Goal: Task Accomplishment & Management: Manage account settings

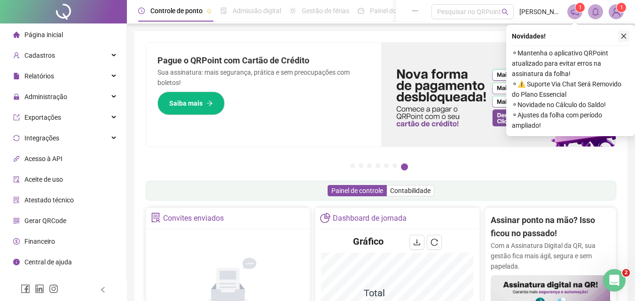
click at [625, 37] on icon "close" at bounding box center [623, 36] width 7 height 7
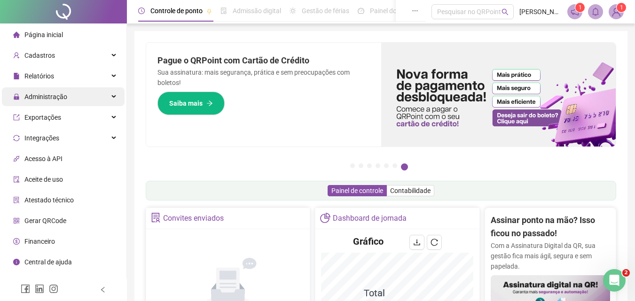
click at [57, 96] on span "Administração" at bounding box center [45, 97] width 43 height 8
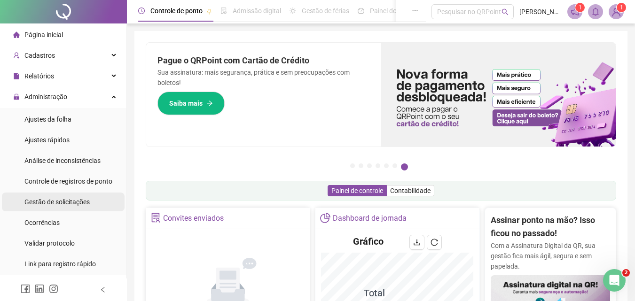
click at [65, 203] on span "Gestão de solicitações" at bounding box center [56, 202] width 65 height 8
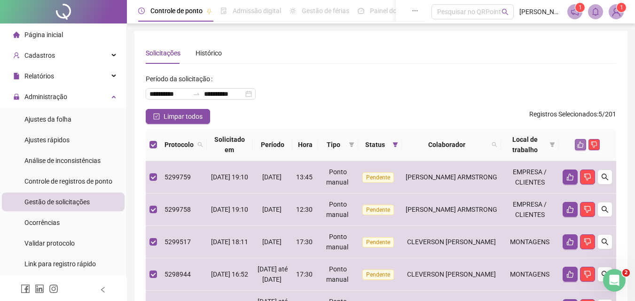
click at [581, 145] on icon "like" at bounding box center [580, 144] width 7 height 7
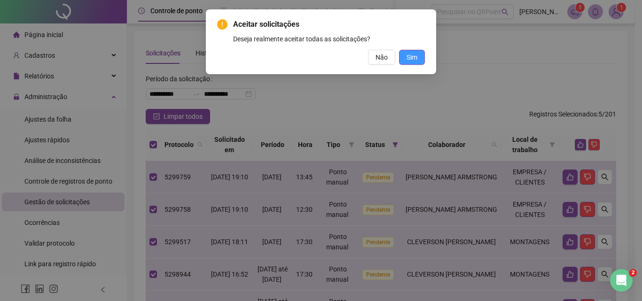
click at [406, 60] on span "Sim" at bounding box center [411, 57] width 11 height 10
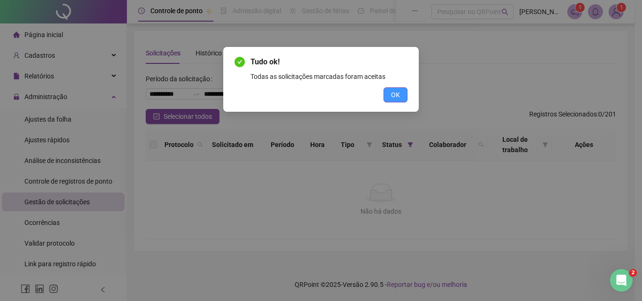
click at [392, 96] on span "OK" at bounding box center [395, 95] width 9 height 10
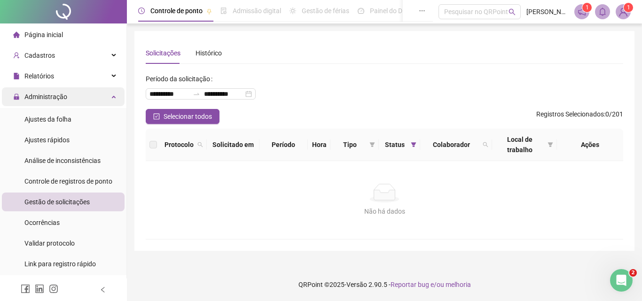
click at [61, 95] on span "Administração" at bounding box center [45, 97] width 43 height 8
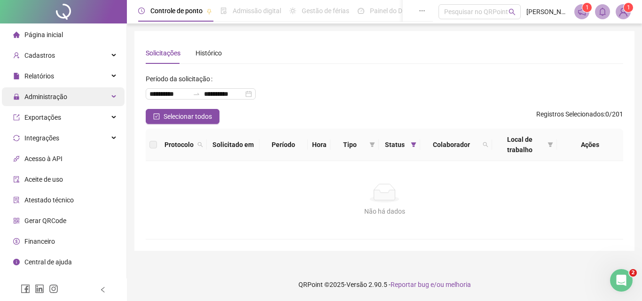
click at [63, 99] on span "Administração" at bounding box center [45, 97] width 43 height 8
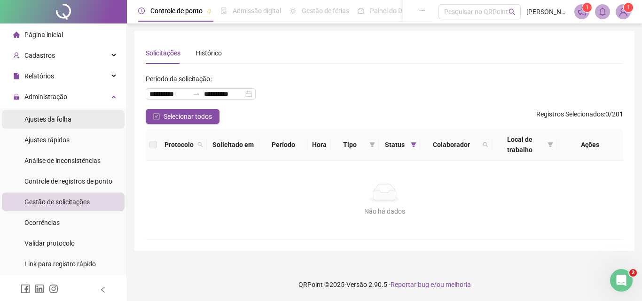
click at [48, 119] on span "Ajustes da folha" at bounding box center [47, 120] width 47 height 8
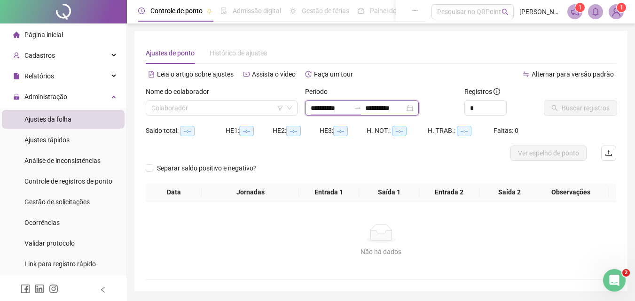
click at [346, 105] on input "**********" at bounding box center [330, 108] width 39 height 10
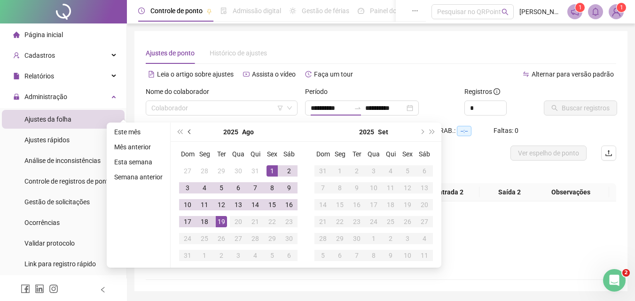
click at [188, 130] on button "prev-year" at bounding box center [190, 132] width 10 height 19
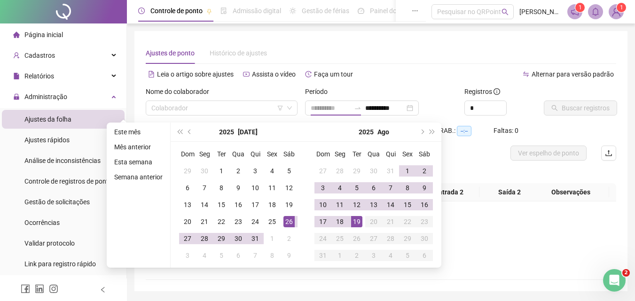
type input "**********"
click at [288, 220] on div "26" at bounding box center [288, 221] width 11 height 11
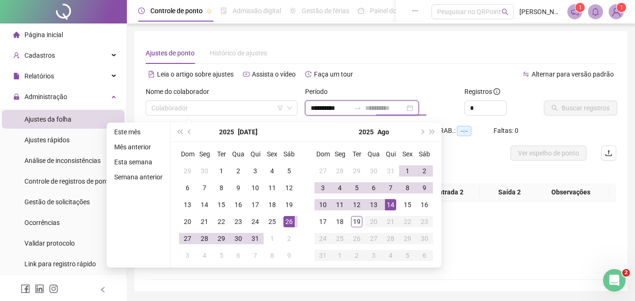
type input "**********"
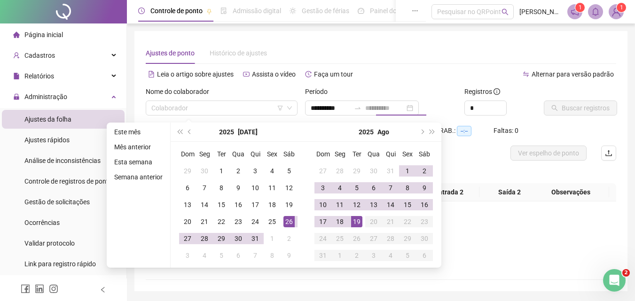
click at [354, 224] on div "19" at bounding box center [356, 221] width 11 height 11
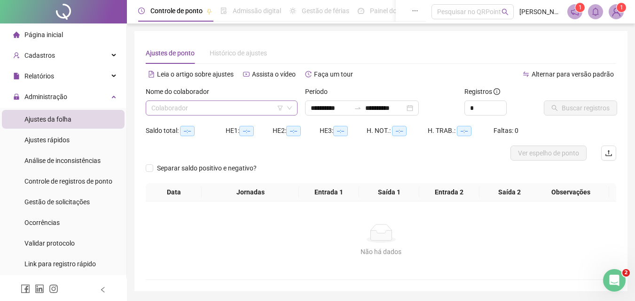
click at [227, 113] on input "search" at bounding box center [217, 108] width 132 height 14
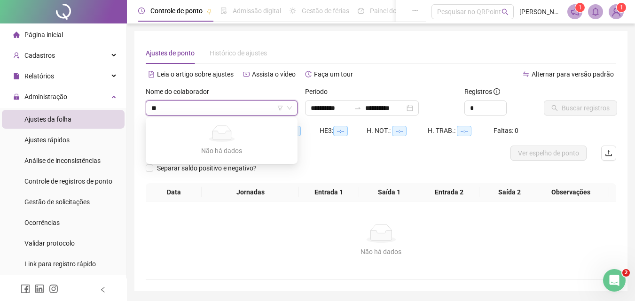
type input "*"
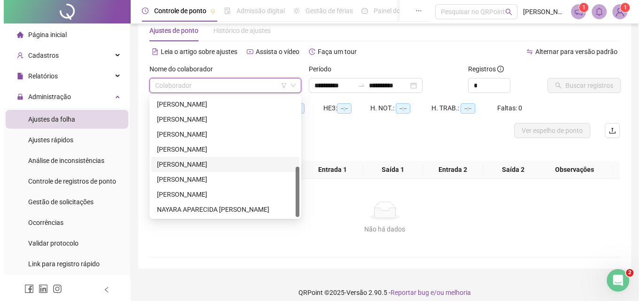
scroll to position [31, 0]
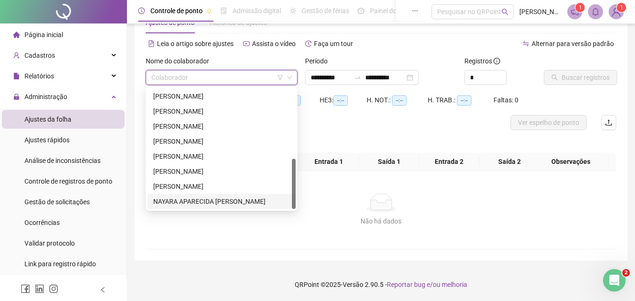
click at [214, 201] on div "NAYARA APARECIDA [PERSON_NAME]" at bounding box center [221, 201] width 137 height 10
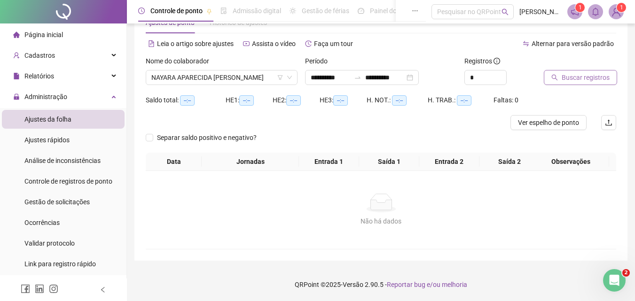
click at [576, 76] on span "Buscar registros" at bounding box center [586, 77] width 48 height 10
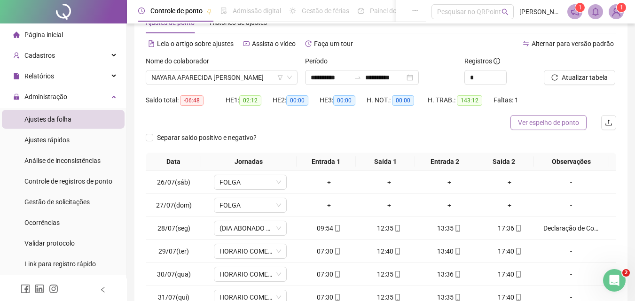
click at [547, 125] on span "Ver espelho de ponto" at bounding box center [548, 122] width 61 height 10
click at [617, 10] on sup "1" at bounding box center [621, 7] width 9 height 9
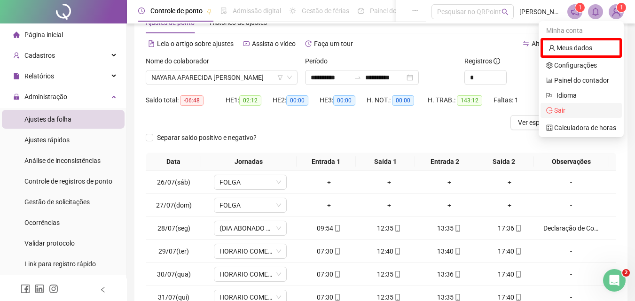
click at [556, 110] on span "Sair" at bounding box center [559, 111] width 11 height 8
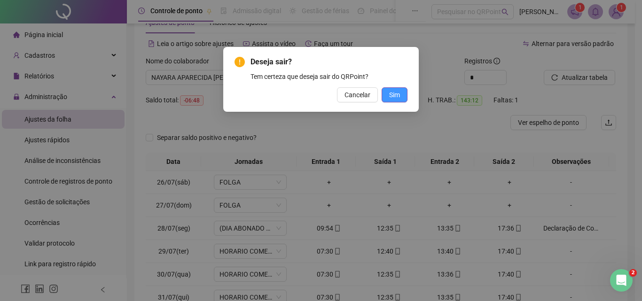
click at [390, 94] on span "Sim" at bounding box center [394, 95] width 11 height 10
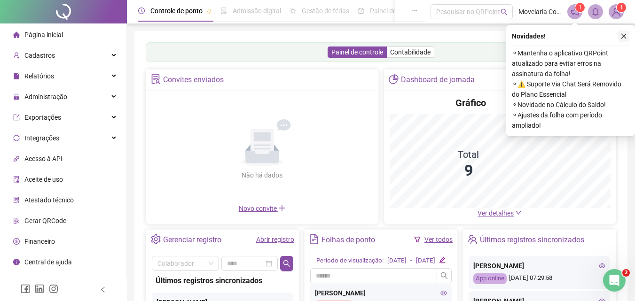
click at [623, 36] on icon "close" at bounding box center [623, 36] width 7 height 7
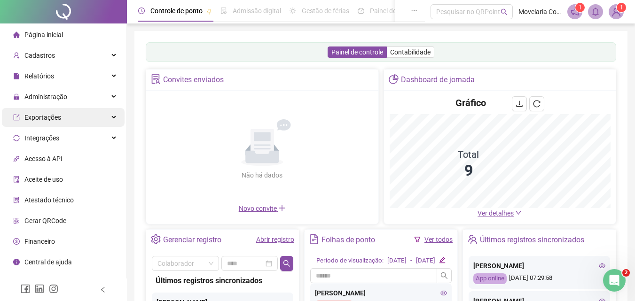
click at [45, 98] on span "Administração" at bounding box center [45, 97] width 43 height 8
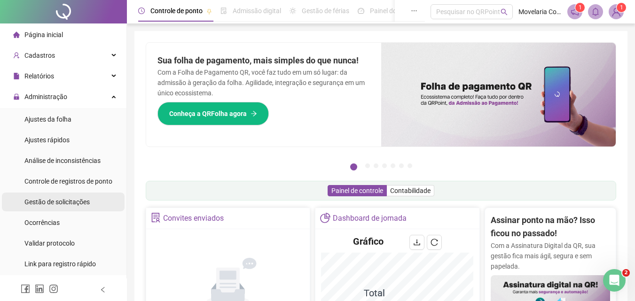
click at [61, 199] on span "Gestão de solicitações" at bounding box center [56, 202] width 65 height 8
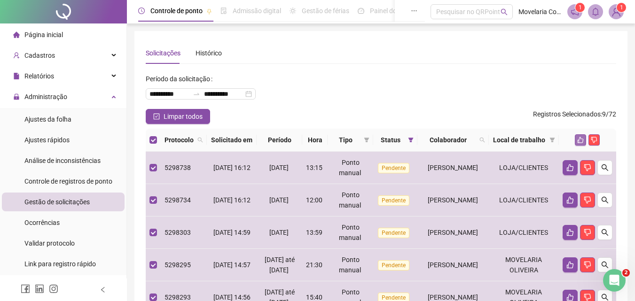
click at [580, 143] on icon "like" at bounding box center [580, 140] width 7 height 7
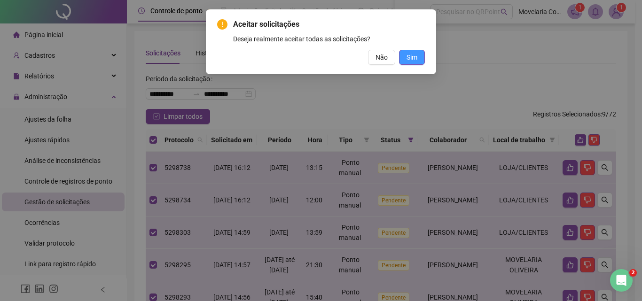
click at [411, 57] on span "Sim" at bounding box center [411, 57] width 11 height 10
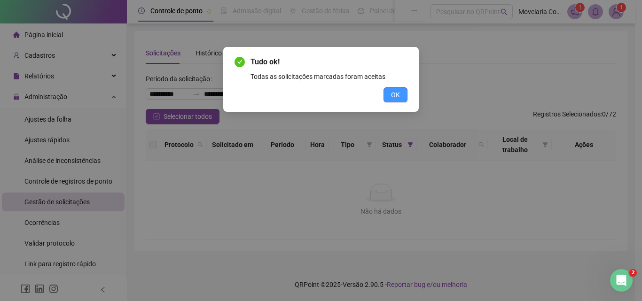
click at [398, 96] on span "OK" at bounding box center [395, 95] width 9 height 10
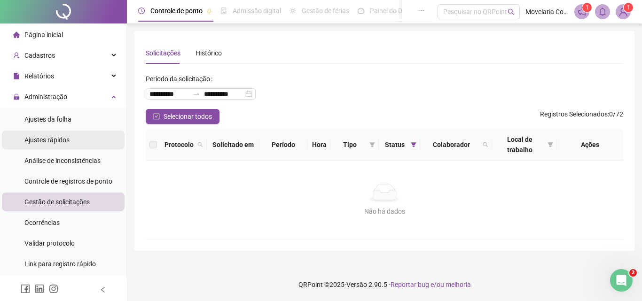
click at [49, 139] on span "Ajustes rápidos" at bounding box center [46, 140] width 45 height 8
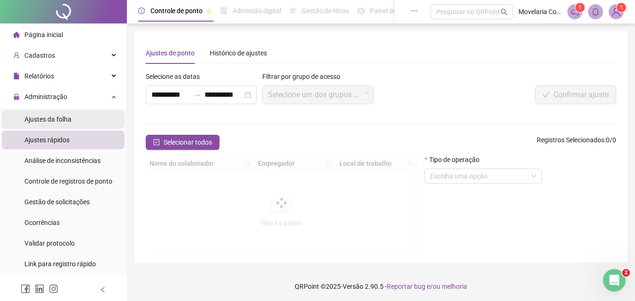
click at [64, 117] on span "Ajustes da folha" at bounding box center [47, 120] width 47 height 8
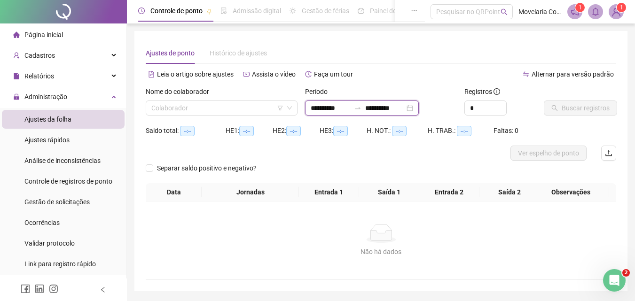
click at [346, 108] on input "**********" at bounding box center [330, 108] width 39 height 10
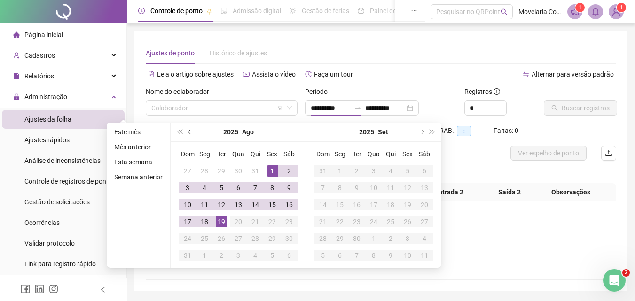
click at [190, 131] on span "prev-year" at bounding box center [190, 132] width 5 height 5
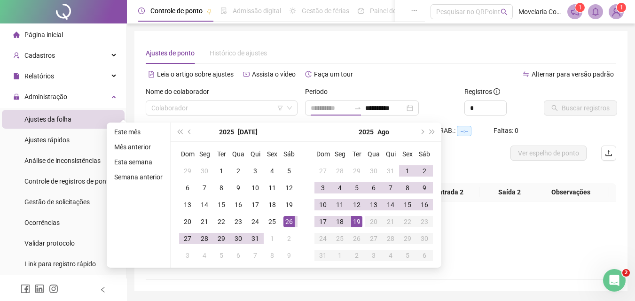
type input "**********"
click at [290, 221] on div "26" at bounding box center [288, 221] width 11 height 11
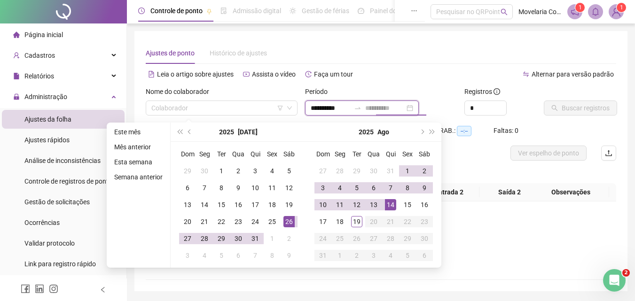
type input "**********"
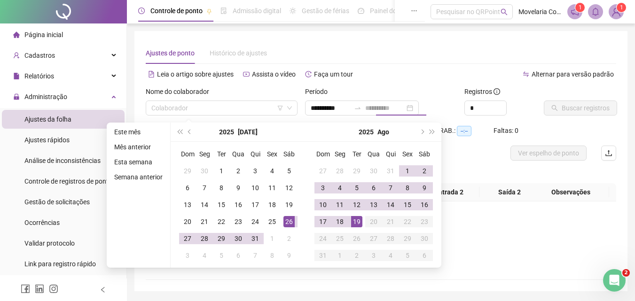
click at [354, 221] on div "19" at bounding box center [356, 221] width 11 height 11
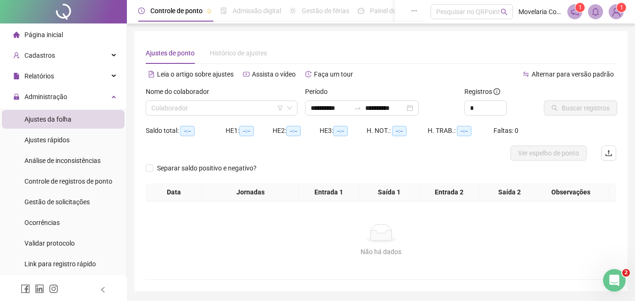
click at [375, 42] on div "Ajustes de ponto Histórico de ajustes" at bounding box center [381, 53] width 470 height 22
click at [247, 109] on input "search" at bounding box center [217, 108] width 132 height 14
click at [213, 107] on input "search" at bounding box center [217, 108] width 132 height 14
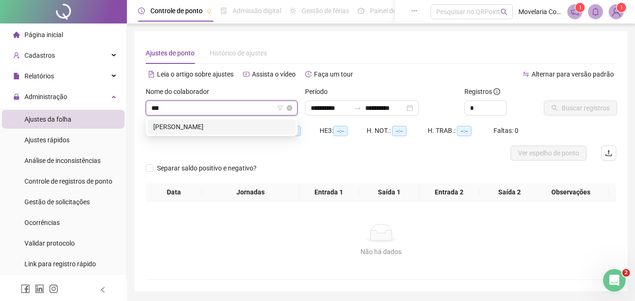
type input "****"
click at [223, 124] on div "PATRICK LEANDRO GUEDES" at bounding box center [221, 127] width 137 height 10
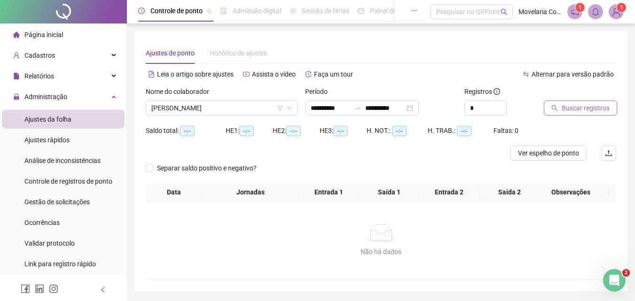
click at [575, 110] on span "Buscar registros" at bounding box center [586, 108] width 48 height 10
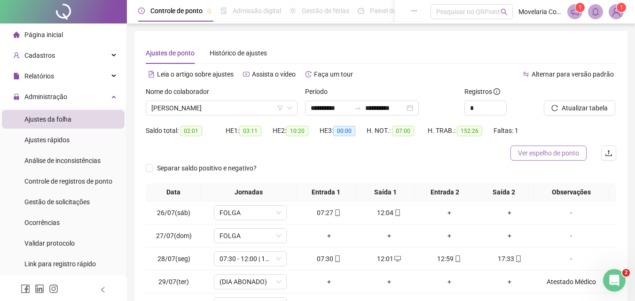
click at [550, 150] on span "Ver espelho de ponto" at bounding box center [548, 153] width 61 height 10
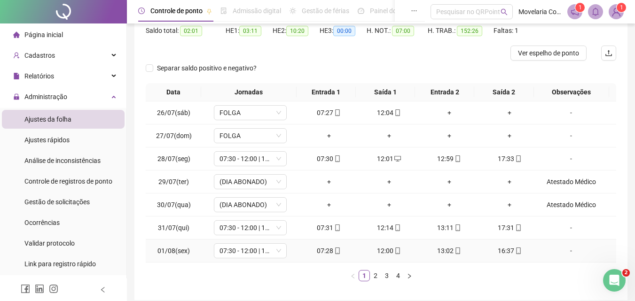
scroll to position [140, 0]
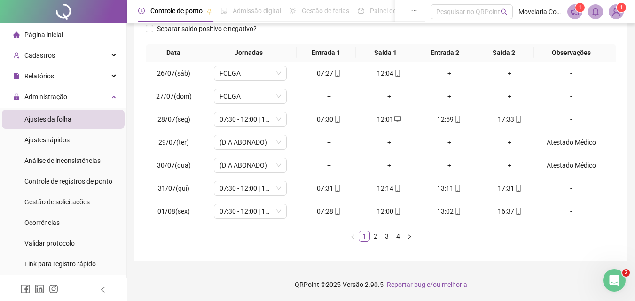
drag, startPoint x: 374, startPoint y: 236, endPoint x: 309, endPoint y: 226, distance: 65.2
click at [374, 236] on link "2" at bounding box center [375, 236] width 10 height 10
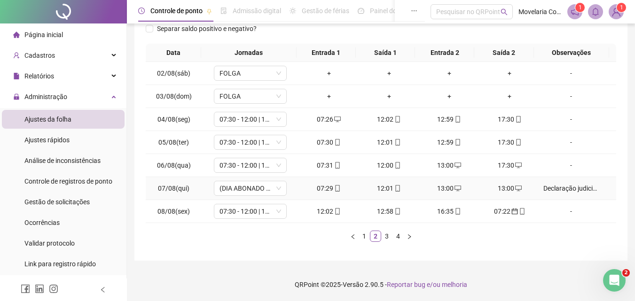
click at [561, 188] on div "Declaração judicial - testemunha." at bounding box center [570, 188] width 55 height 10
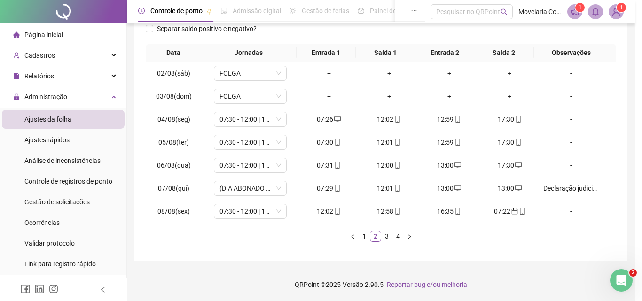
type textarea "**********"
type input "*****"
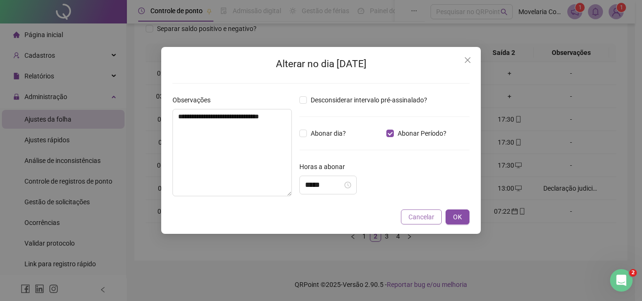
click at [428, 220] on span "Cancelar" at bounding box center [421, 217] width 26 height 10
